Goal: Find contact information: Find contact information

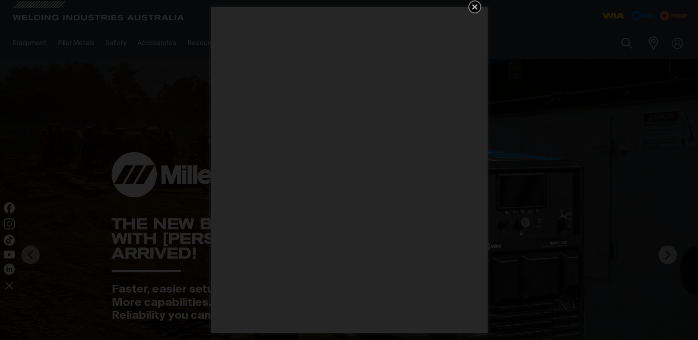
click at [473, 10] on icon "Get 5 WIA Welding Guides Free!" at bounding box center [474, 6] width 11 height 11
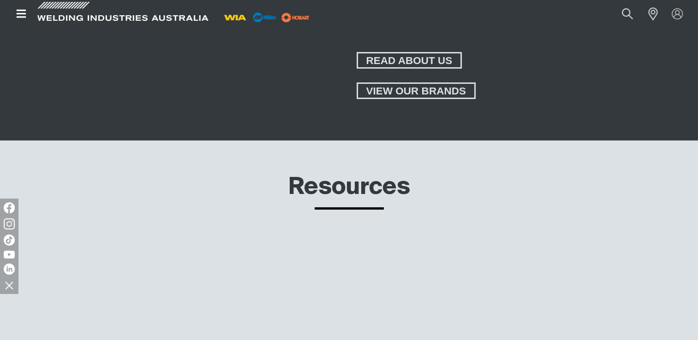
scroll to position [3186, 0]
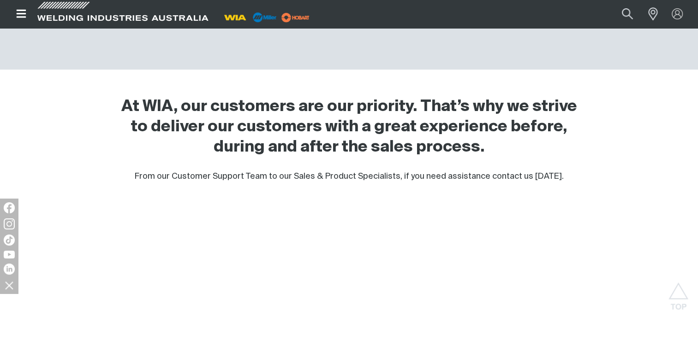
scroll to position [323, 0]
